Goal: Transaction & Acquisition: Register for event/course

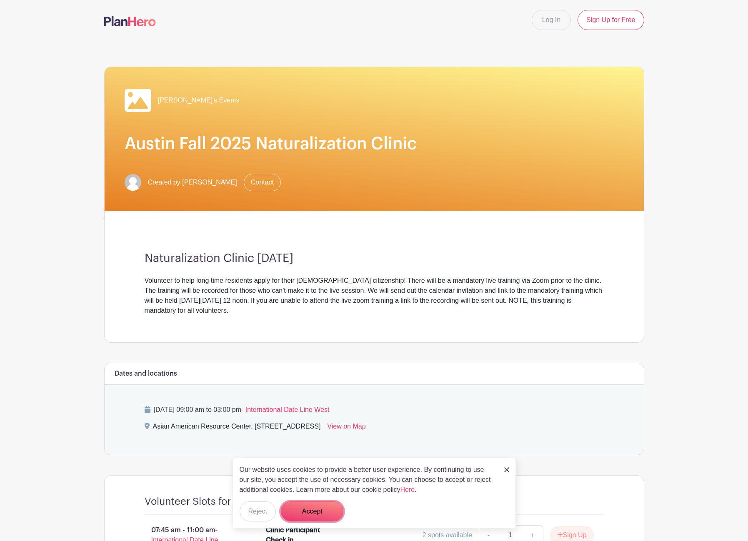
click at [312, 511] on button "Accept" at bounding box center [312, 512] width 63 height 20
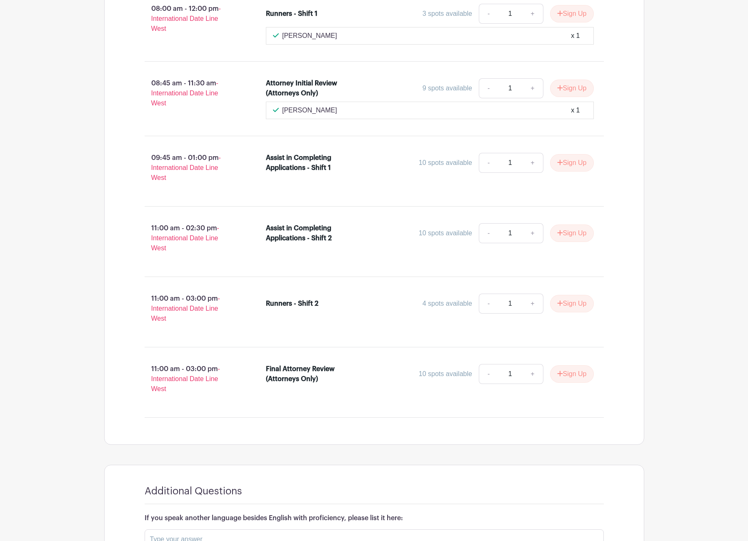
scroll to position [561, 0]
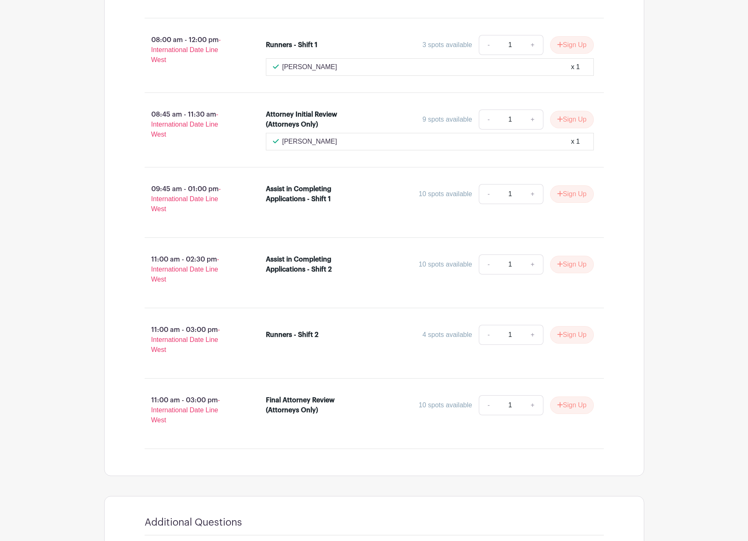
click at [412, 379] on div "07:45 am - 11:00 am - International Date Line West Clinic Participant Check in …" at bounding box center [374, 202] width 499 height 495
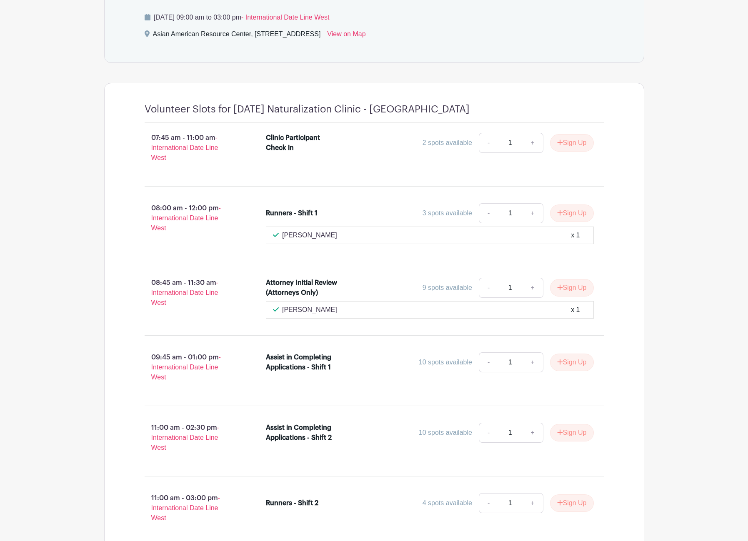
scroll to position [269, 0]
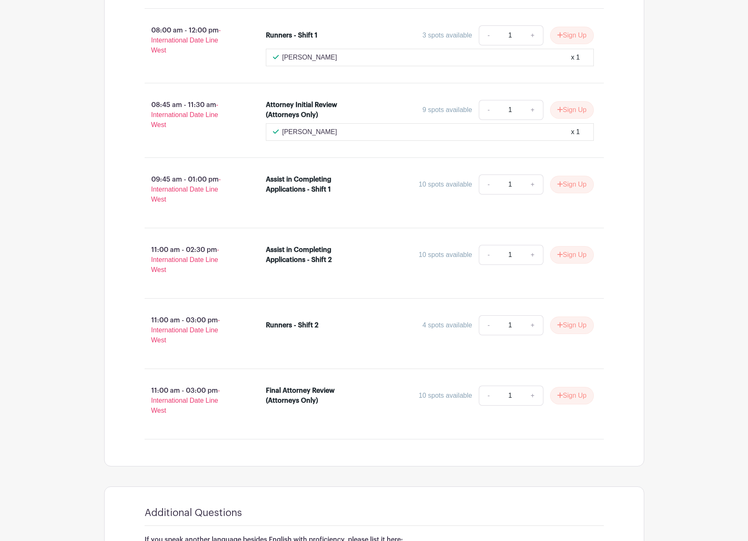
scroll to position [603, 0]
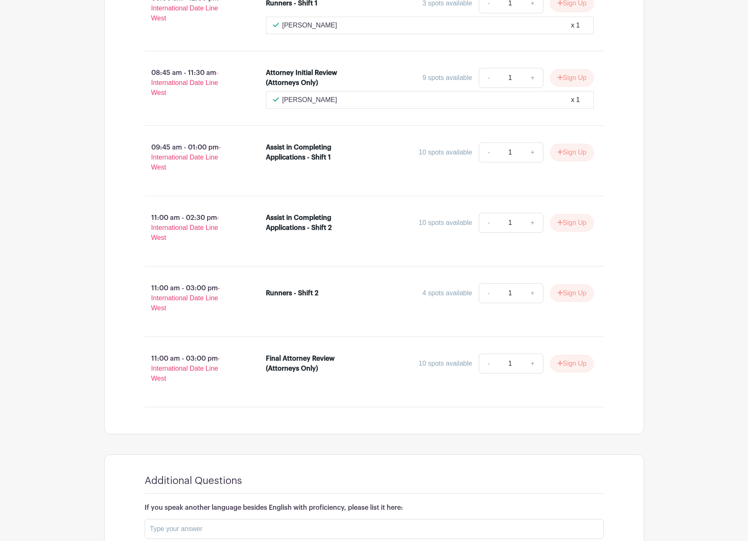
click at [710, 161] on main "Log In Sign Up for Free Edna's Events Austin Fall 2025 Naturalization Clinic Cr…" at bounding box center [374, 31] width 748 height 1269
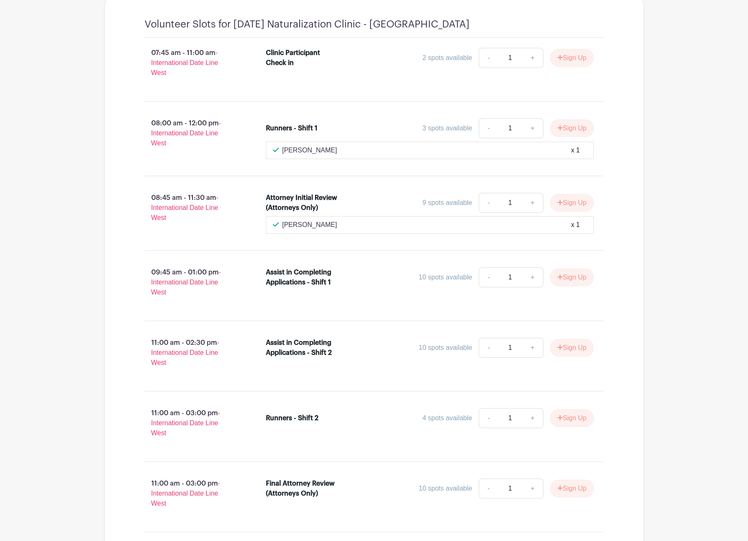
scroll to position [644, 0]
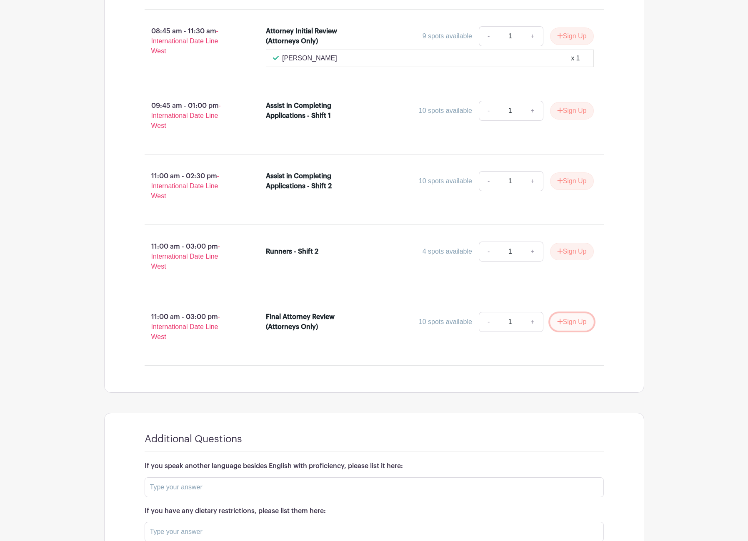
click at [577, 325] on button "Sign Up" at bounding box center [572, 322] width 44 height 18
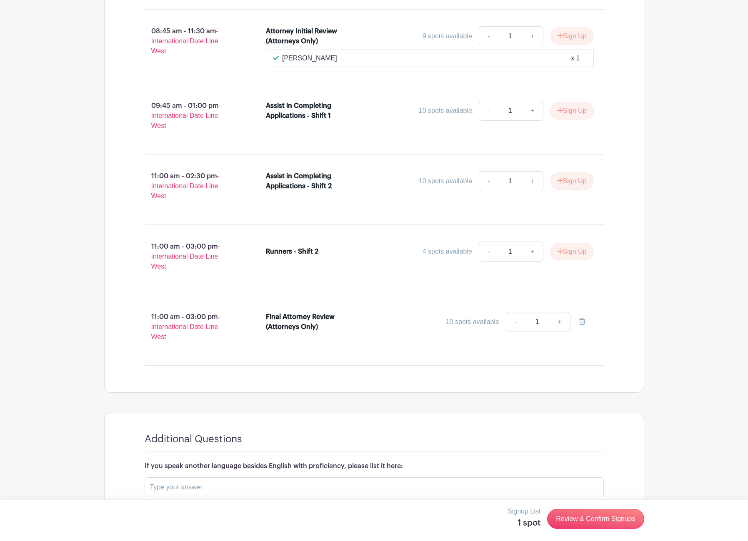
scroll to position [728, 0]
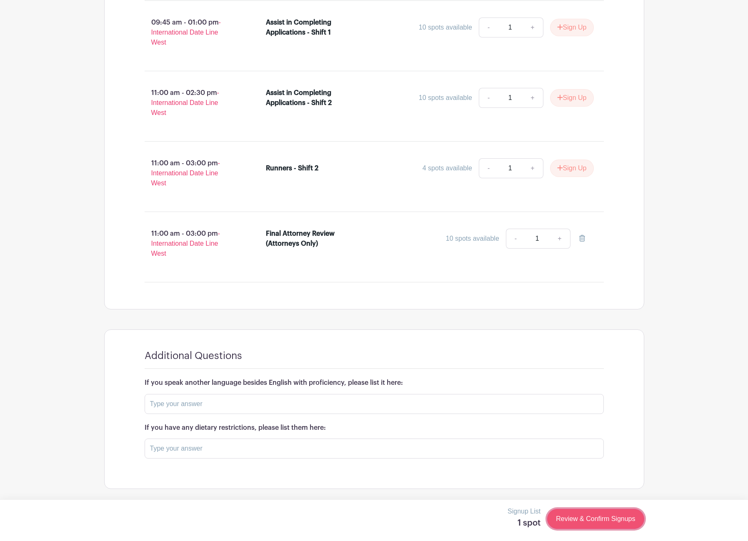
click at [610, 514] on link "Review & Confirm Signups" at bounding box center [595, 519] width 97 height 20
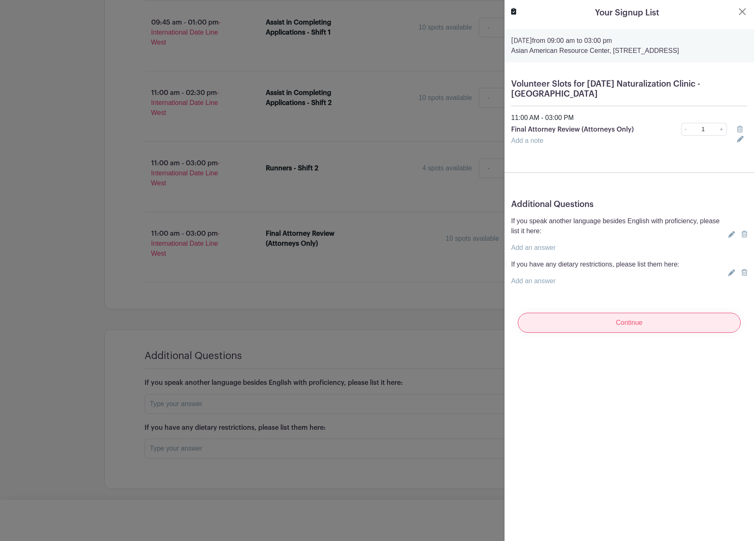
click at [621, 322] on input "Continue" at bounding box center [629, 323] width 223 height 20
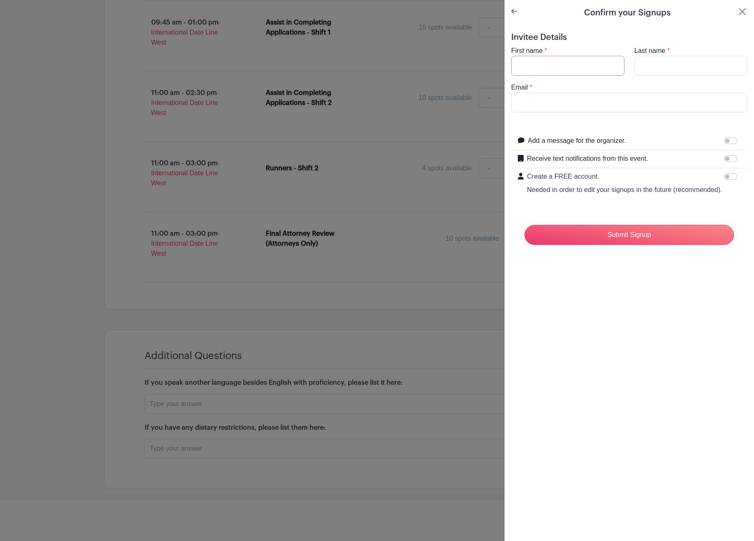
click at [540, 67] on input "First name" at bounding box center [567, 66] width 113 height 20
type input "Regan"
type input "Barney"
type input "regan.barney@lw.com"
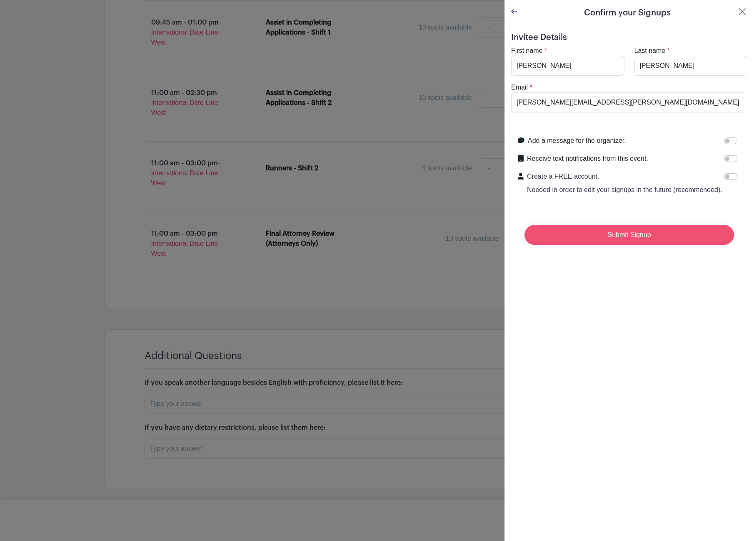
click at [636, 245] on input "Submit Signup" at bounding box center [630, 235] width 210 height 20
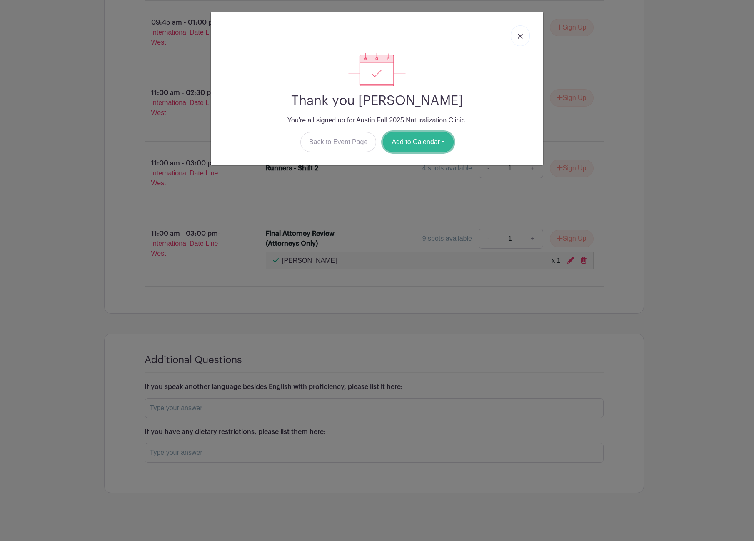
click at [415, 138] on button "Add to Calendar" at bounding box center [418, 142] width 71 height 20
click at [413, 177] on link "Outlook" at bounding box center [416, 176] width 66 height 13
click at [517, 36] on link at bounding box center [520, 35] width 19 height 21
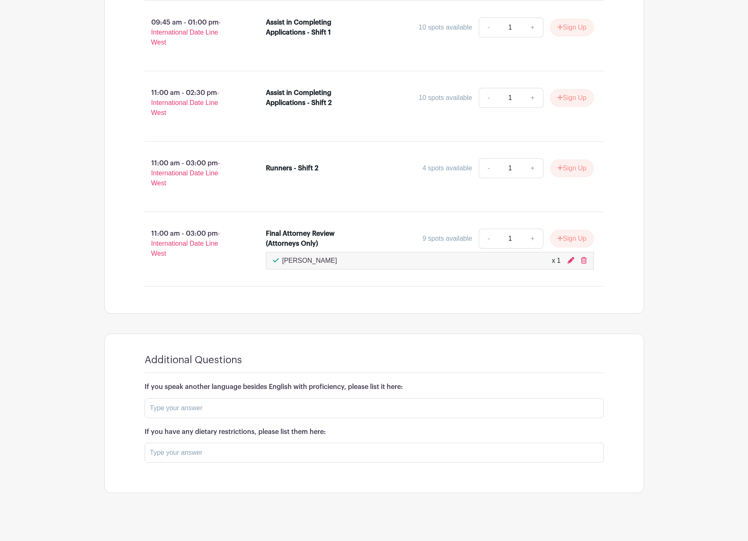
scroll to position [732, 0]
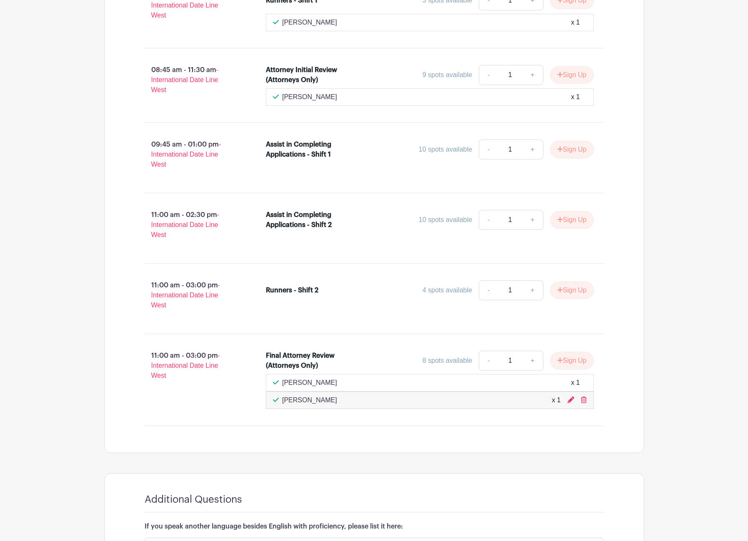
scroll to position [648, 0]
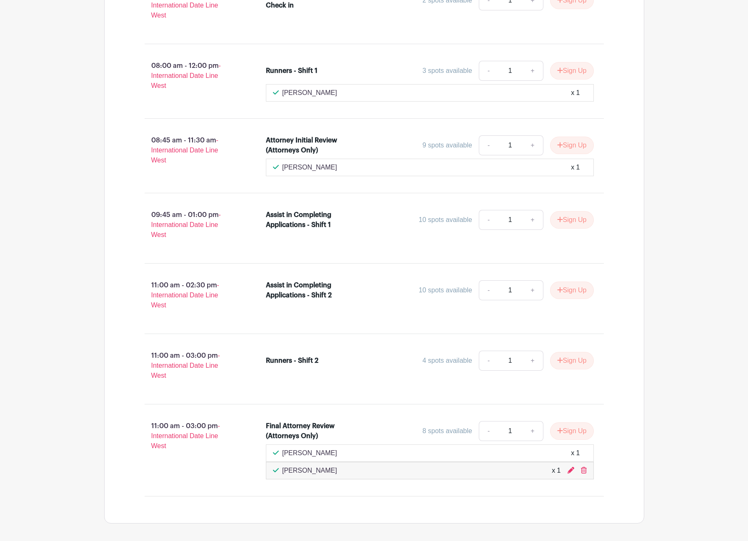
scroll to position [565, 0]
